Goal: Task Accomplishment & Management: Use online tool/utility

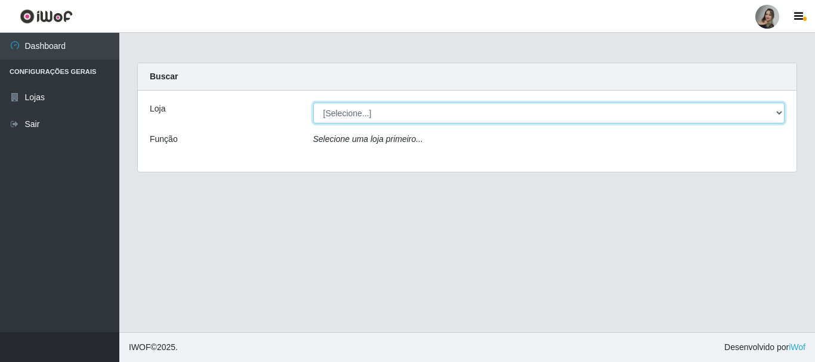
click at [777, 112] on select "[Selecione...] Supermercado Sao Francisco - Amarante" at bounding box center [549, 113] width 472 height 21
select select "383"
click at [313, 103] on select "[Selecione...] Supermercado Sao Francisco - Amarante" at bounding box center [549, 113] width 472 height 21
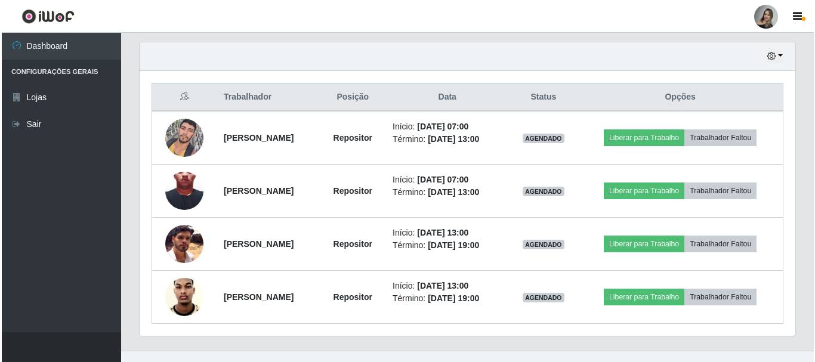
scroll to position [412, 0]
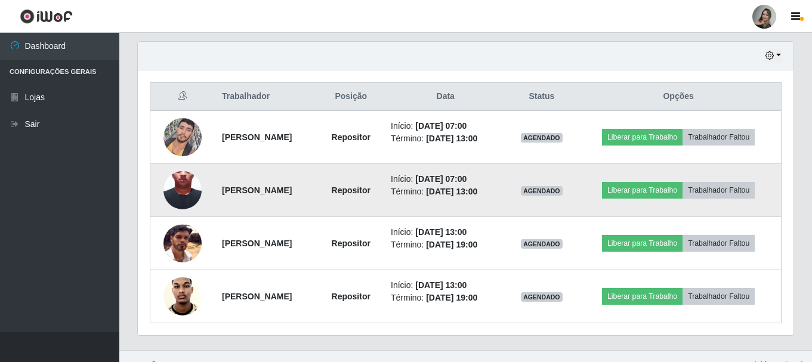
click at [179, 197] on img at bounding box center [182, 190] width 38 height 85
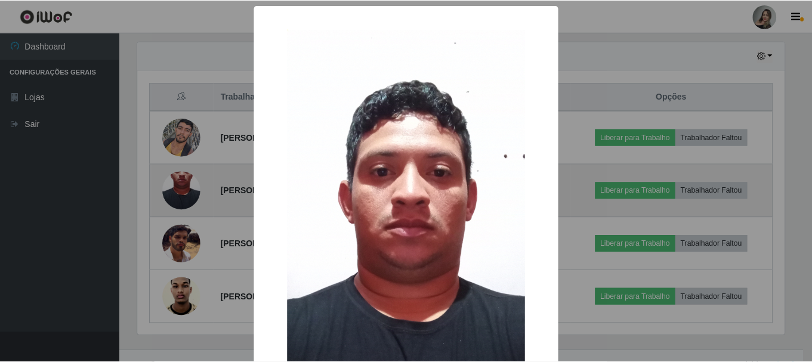
scroll to position [248, 649]
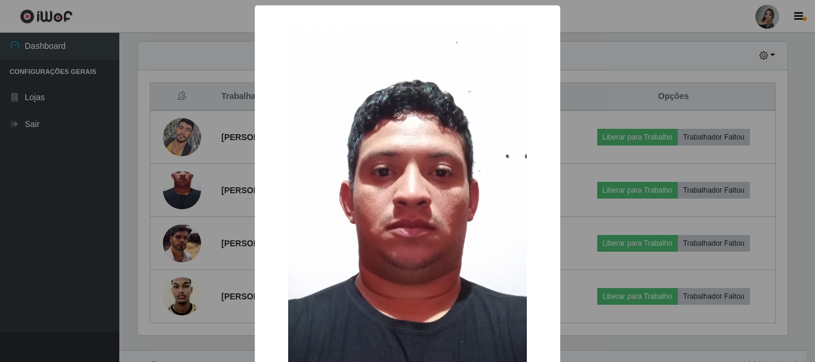
click at [802, 41] on div "× OK Cancel" at bounding box center [407, 181] width 815 height 362
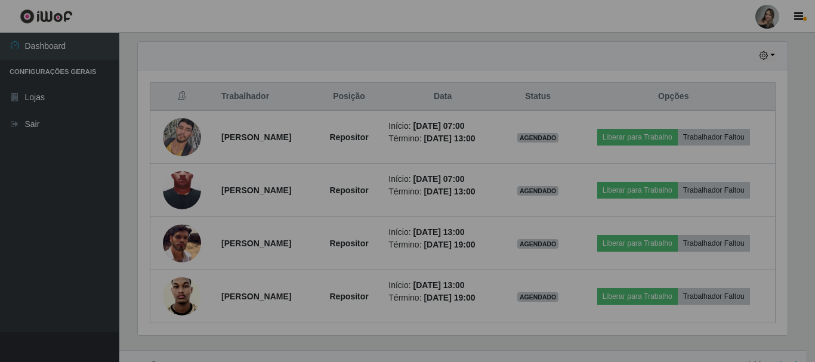
scroll to position [248, 655]
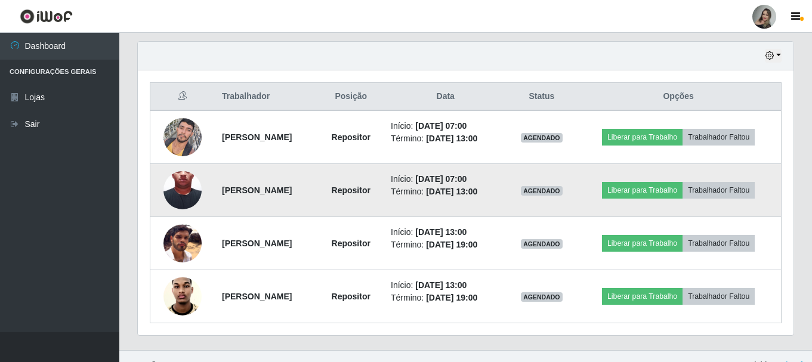
click at [292, 194] on strong "[PERSON_NAME]" at bounding box center [257, 190] width 70 height 10
click at [635, 194] on button "Liberar para Trabalho" at bounding box center [642, 190] width 81 height 17
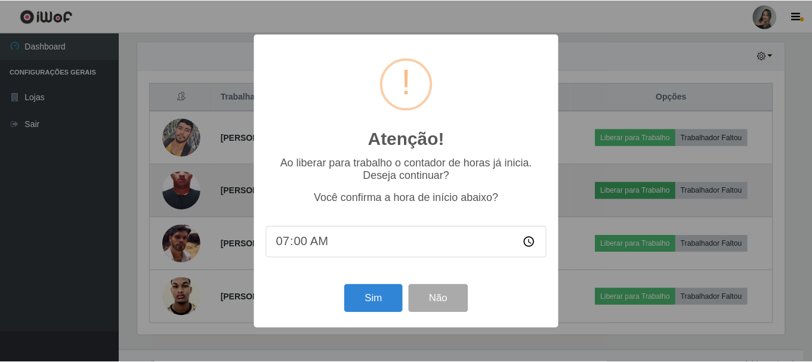
scroll to position [248, 649]
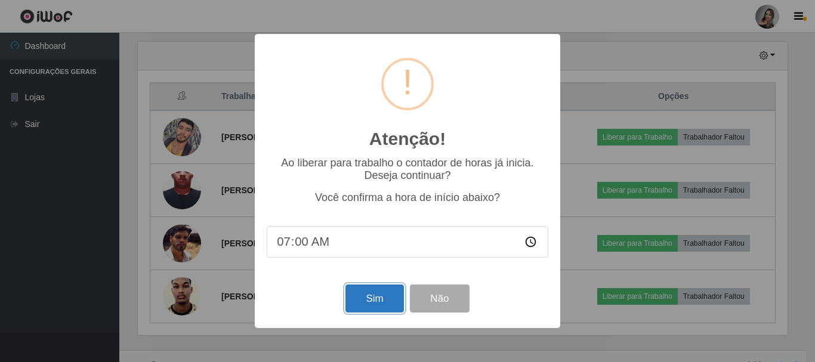
click at [367, 302] on button "Sim" at bounding box center [374, 298] width 58 height 28
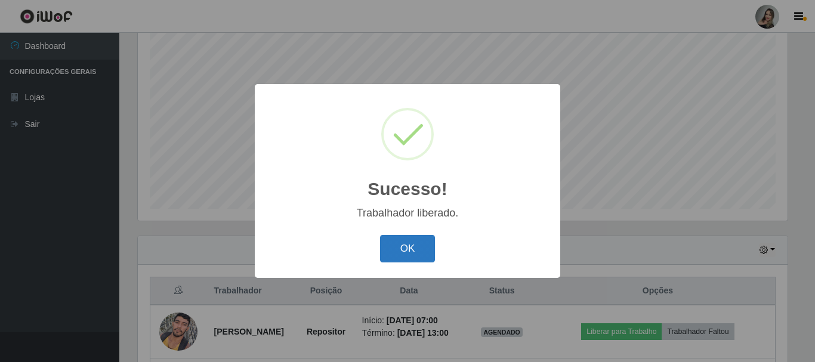
click at [389, 248] on button "OK" at bounding box center [407, 249] width 55 height 28
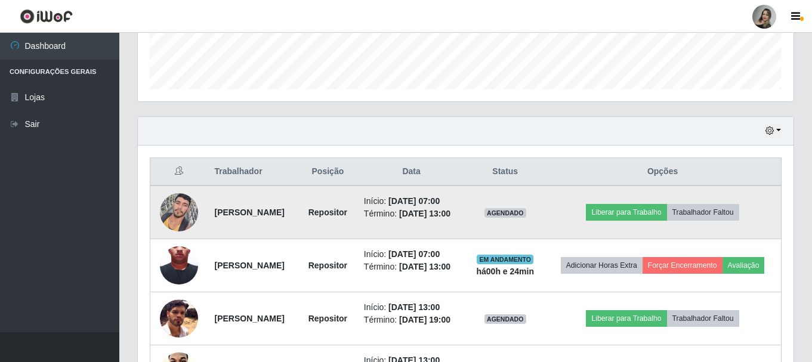
scroll to position [397, 0]
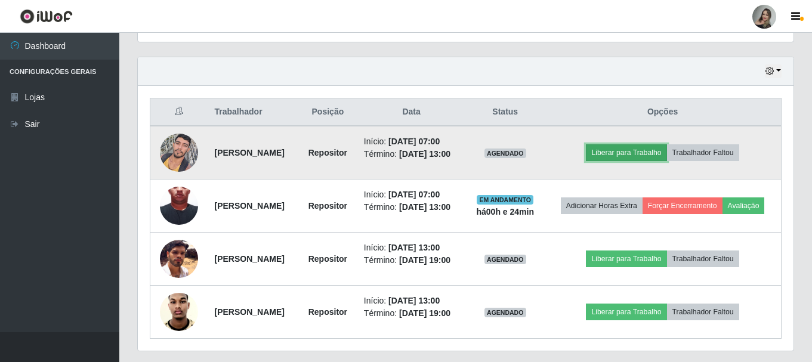
click at [648, 155] on button "Liberar para Trabalho" at bounding box center [626, 152] width 81 height 17
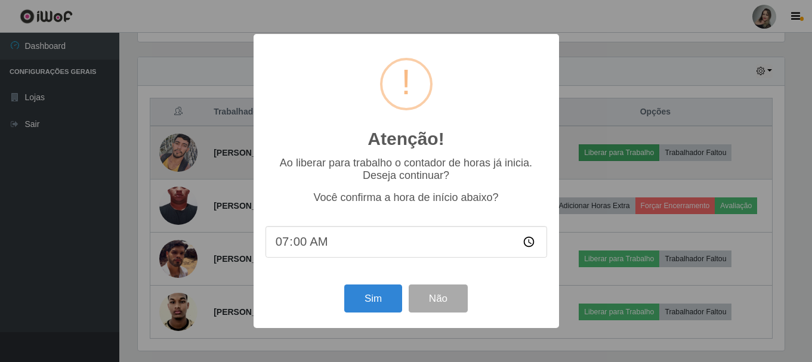
scroll to position [248, 649]
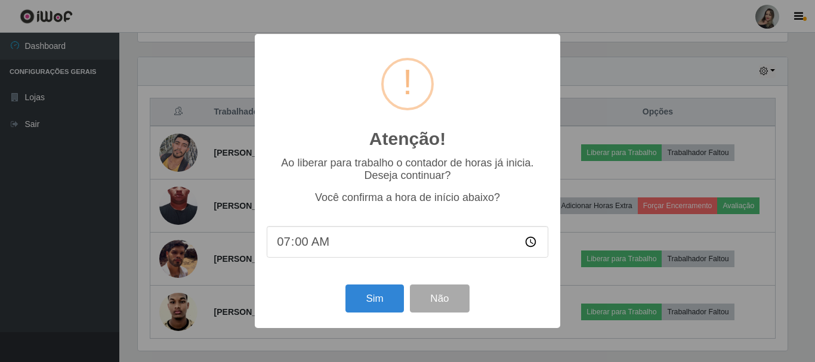
click at [305, 236] on input "07:00" at bounding box center [408, 242] width 282 height 32
type input "07:23"
click at [380, 300] on button "Sim" at bounding box center [374, 298] width 58 height 28
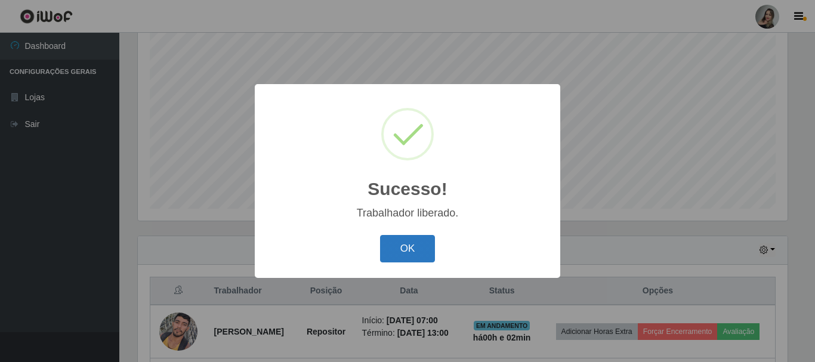
click at [401, 250] on button "OK" at bounding box center [407, 249] width 55 height 28
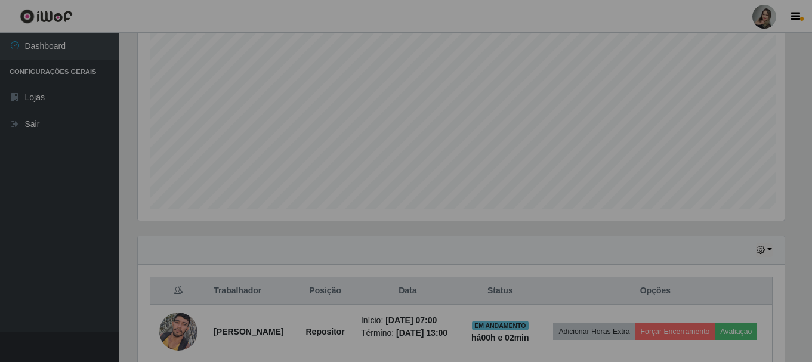
scroll to position [248, 655]
